Goal: Complete application form: Complete application form

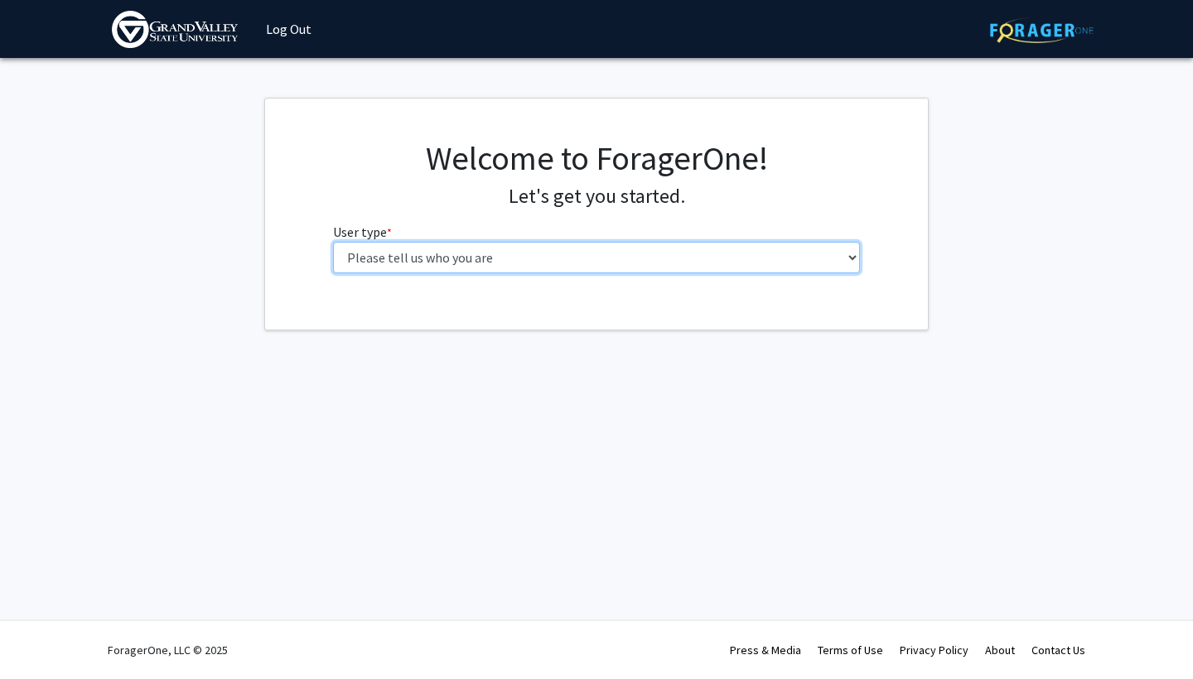
select select "2: masters"
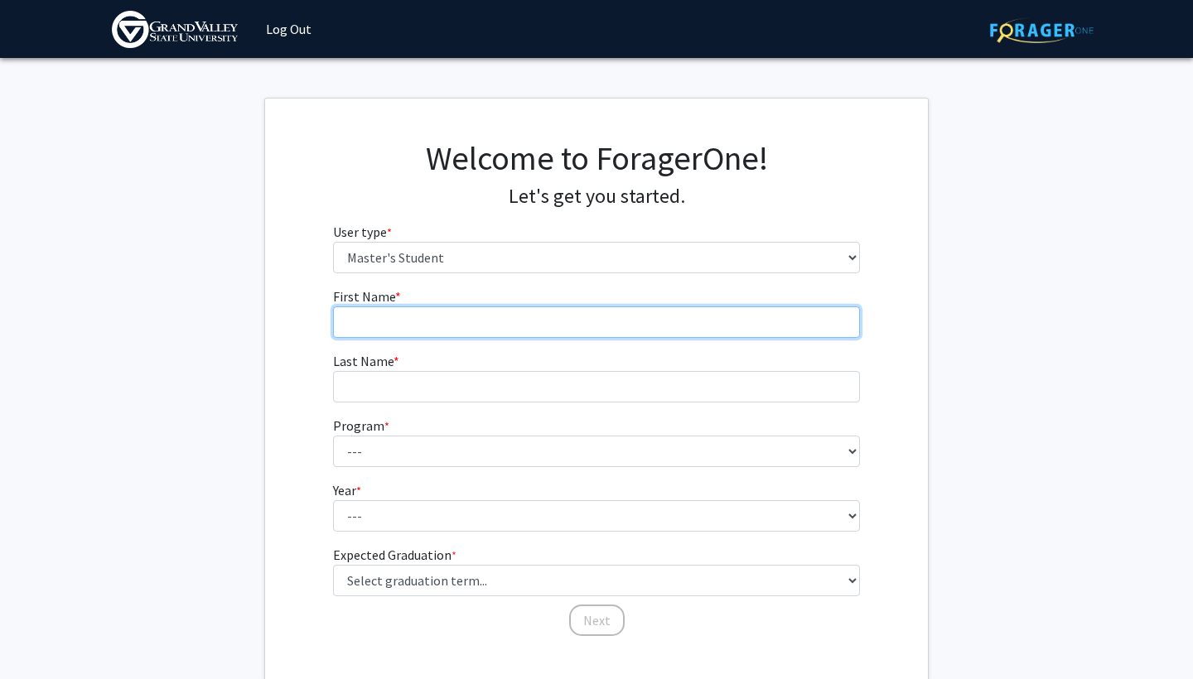
click at [694, 335] on input "First Name * required" at bounding box center [597, 321] width 528 height 31
type input "[PERSON_NAME]"
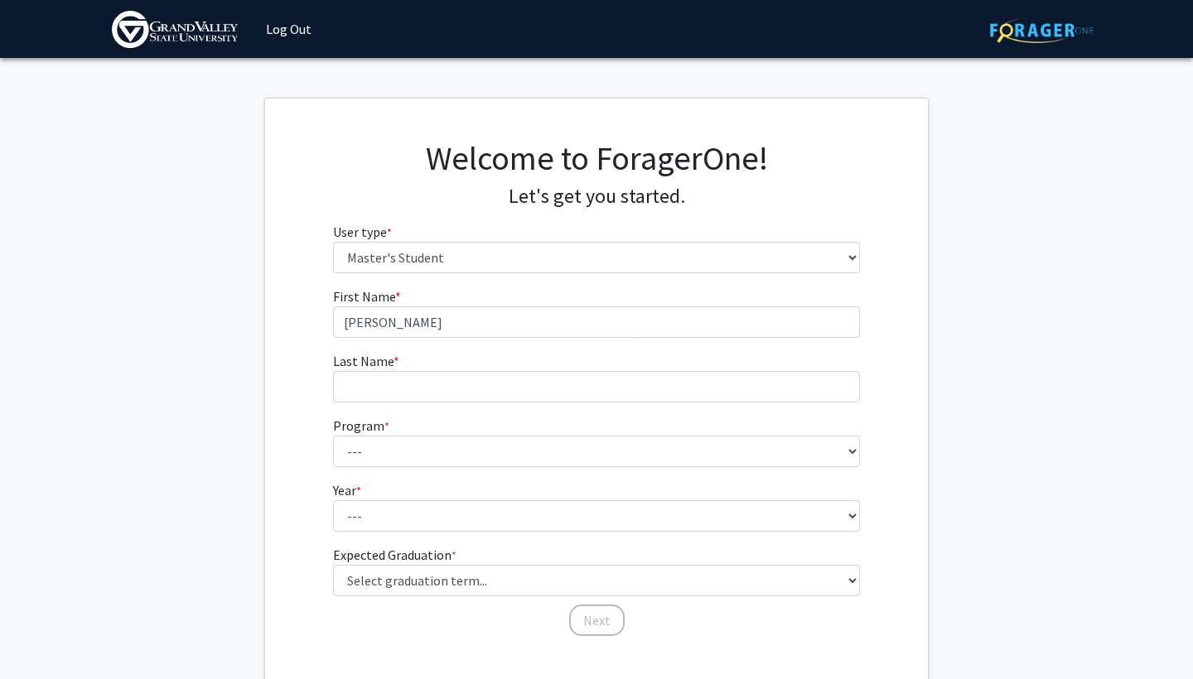
click at [638, 350] on form "First Name * required [PERSON_NAME] Last Name * required Program * required ---…" at bounding box center [597, 454] width 528 height 335
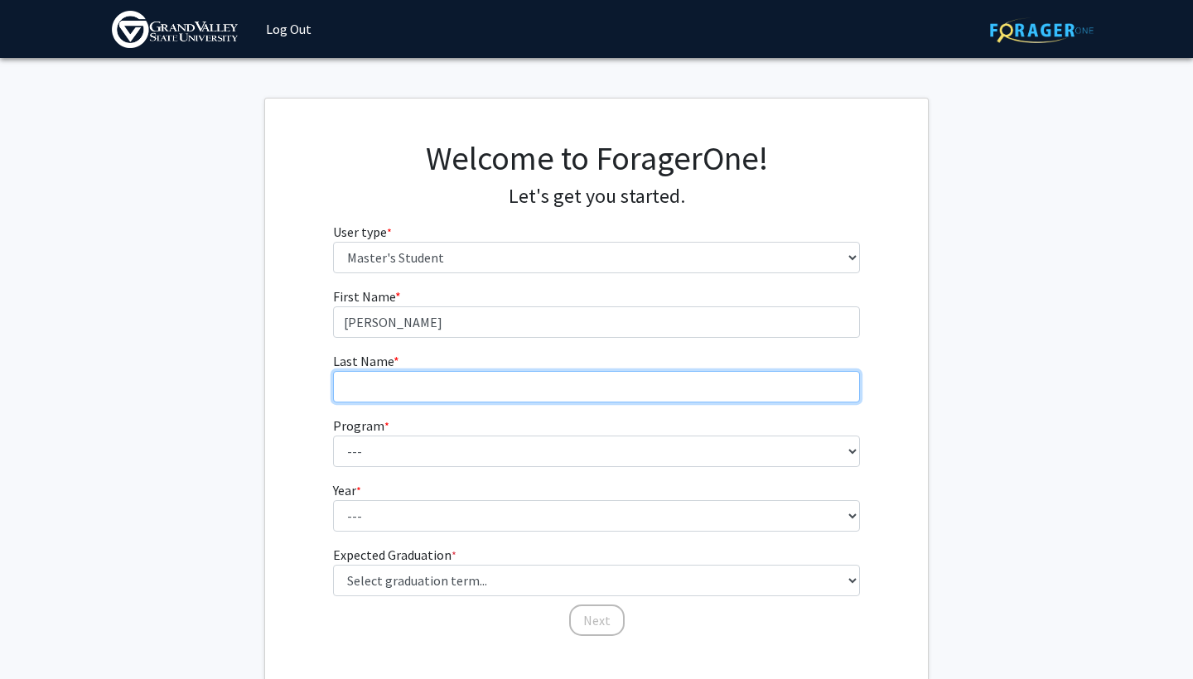
click at [632, 376] on input "Last Name * required" at bounding box center [597, 386] width 528 height 31
type input "Scullark"
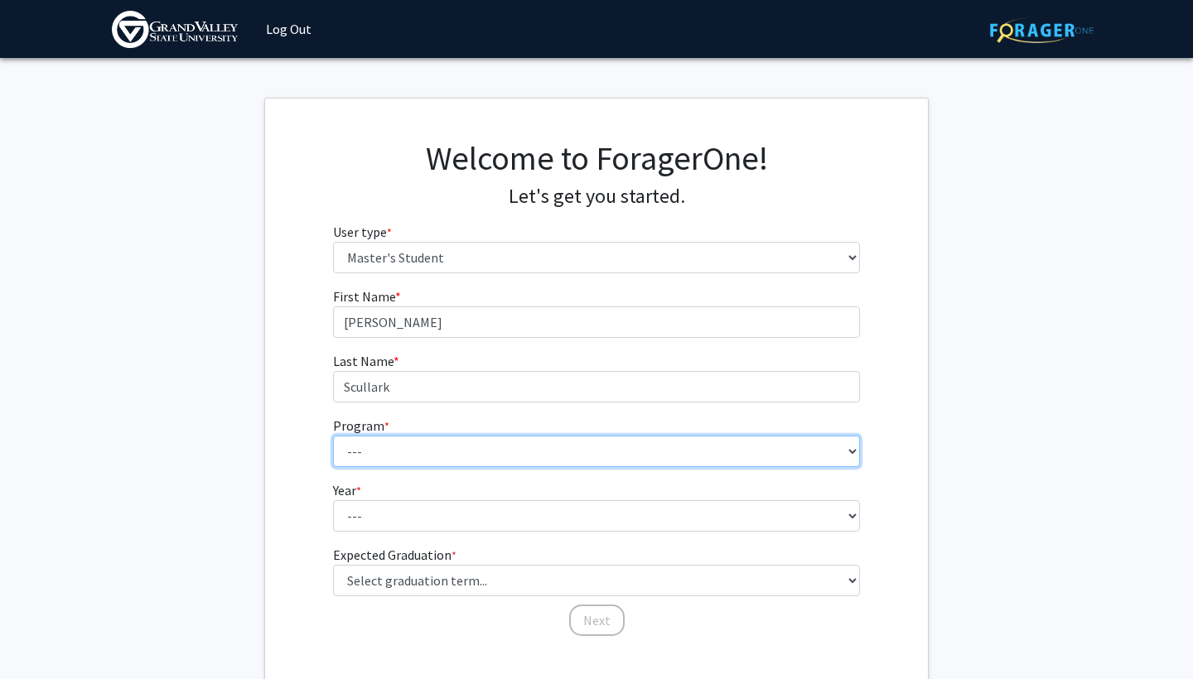
select select "38: 1699"
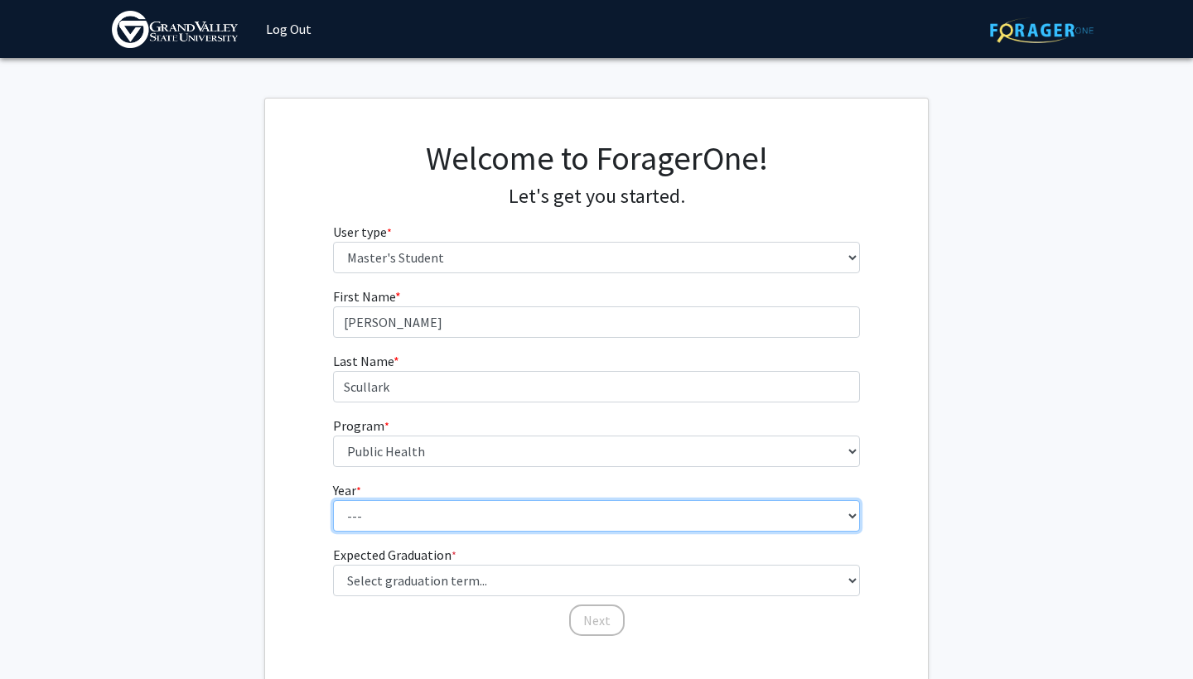
select select "1: first_year"
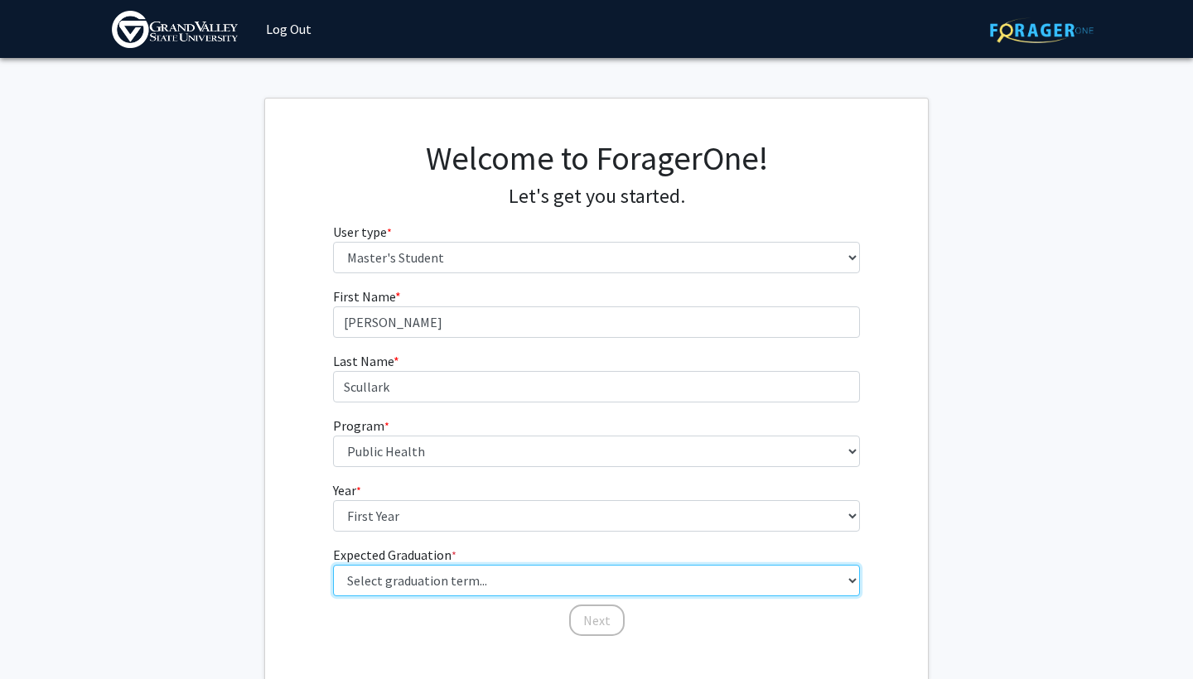
select select "5: spring_2026"
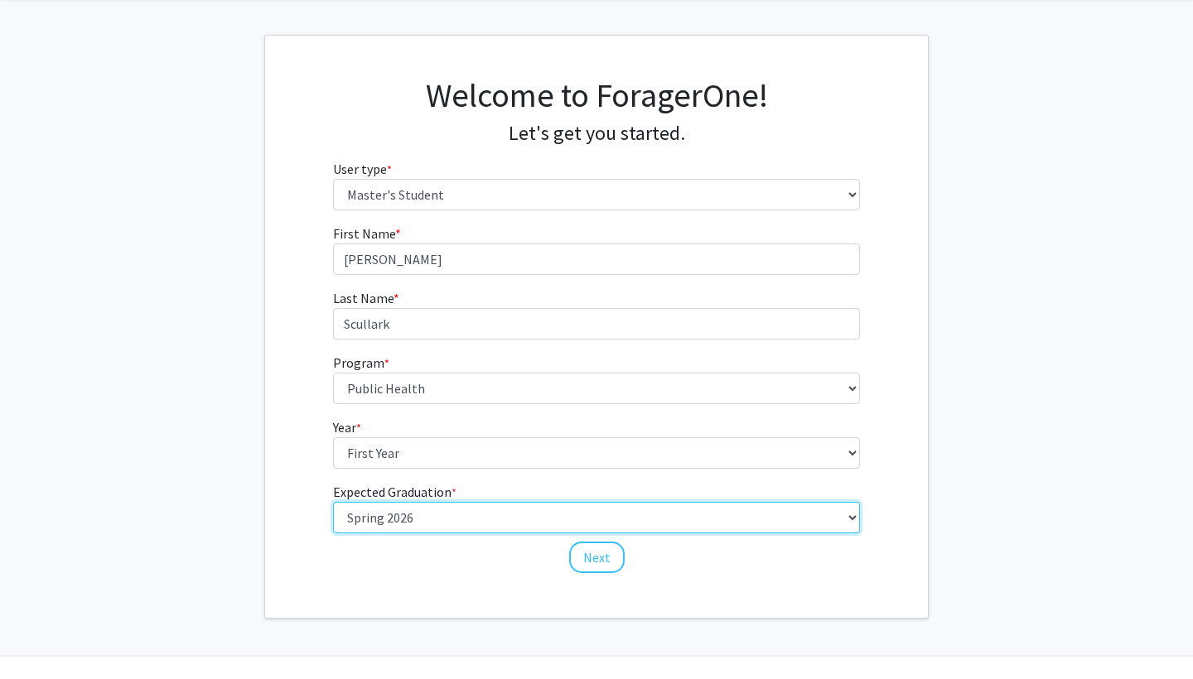
scroll to position [79, 0]
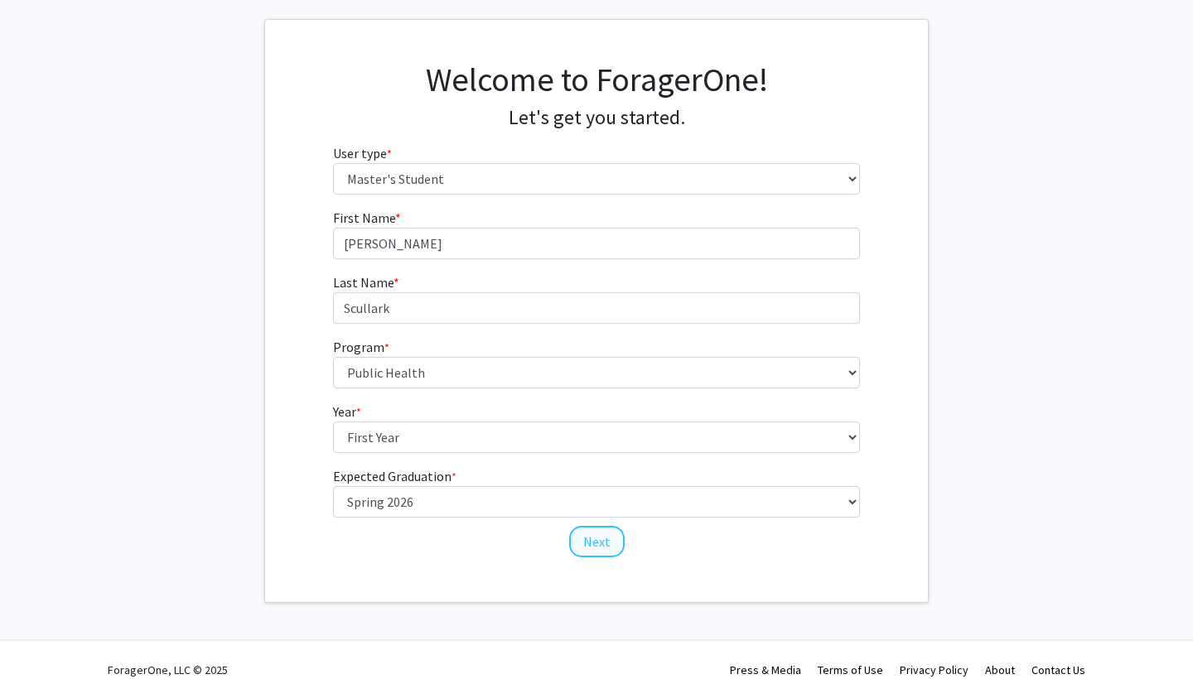
click at [597, 544] on button "Next" at bounding box center [596, 541] width 55 height 31
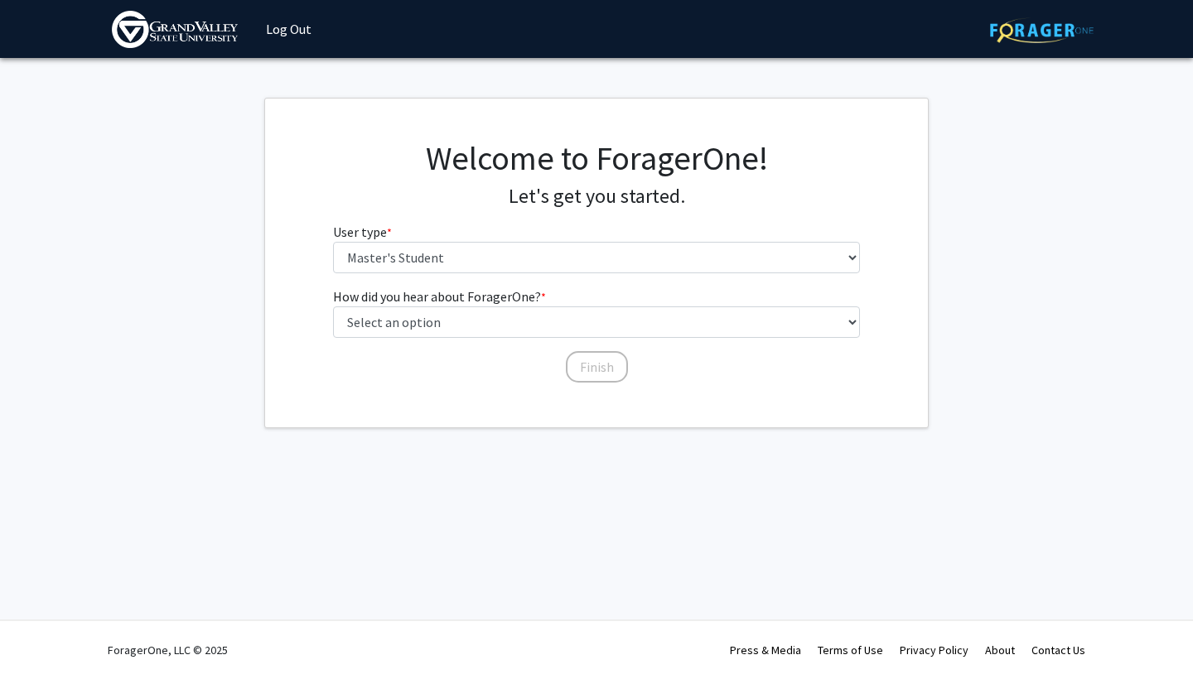
scroll to position [0, 0]
